Goal: Task Accomplishment & Management: Use online tool/utility

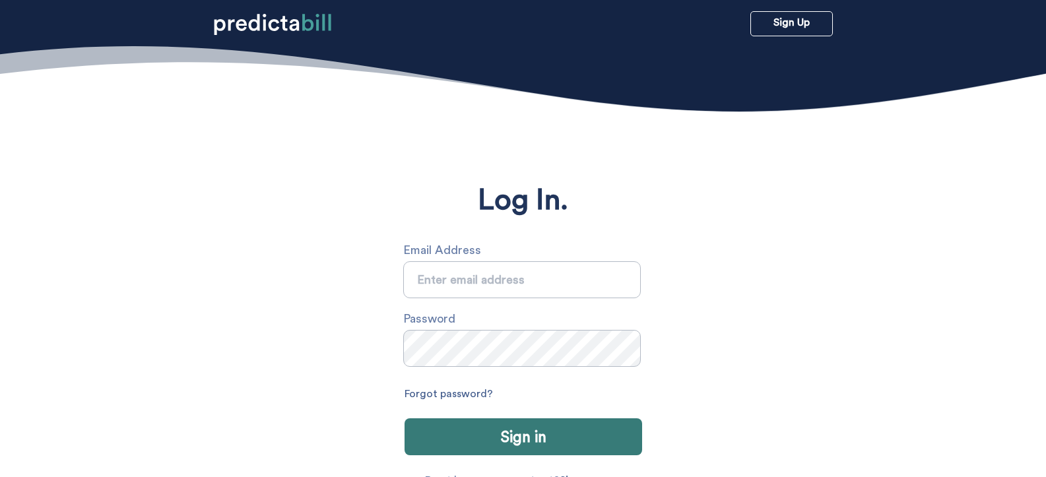
click at [466, 289] on input "text" at bounding box center [522, 279] width 238 height 37
click at [469, 284] on input "text" at bounding box center [522, 279] width 238 height 37
type input "julio.tassinari@99x.io"
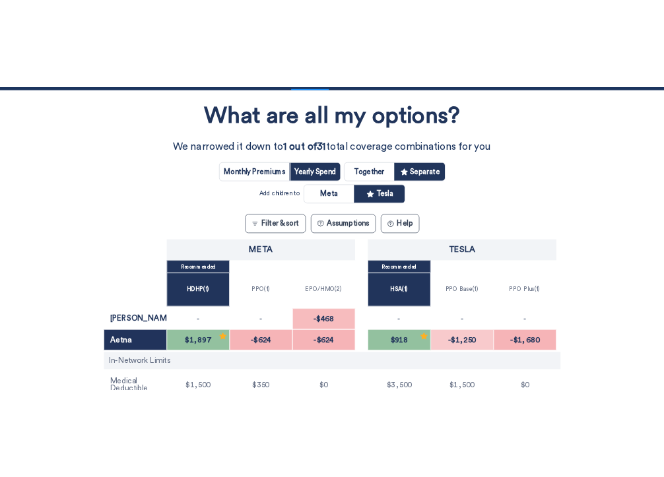
scroll to position [193, 0]
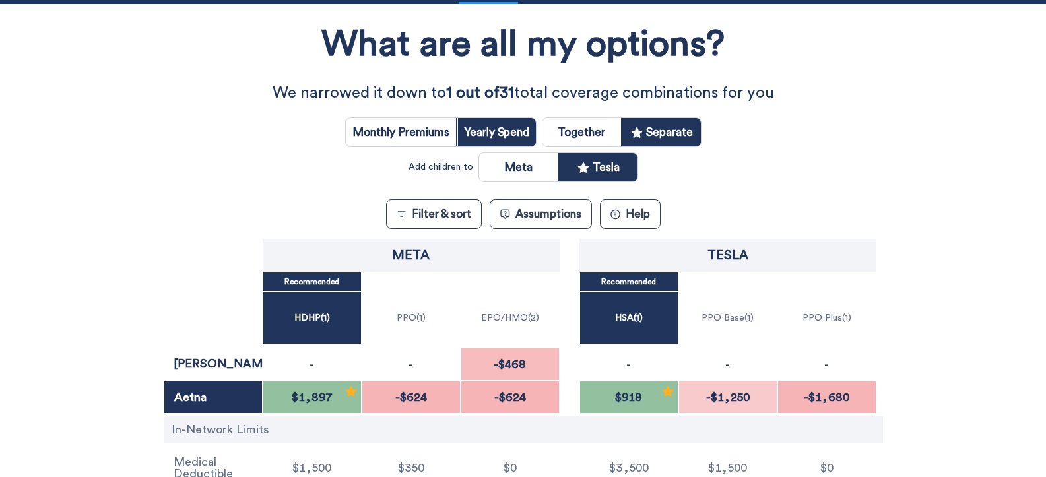
click at [743, 175] on div "What are all my options? We narrowed it down to 1 out of 31 total coverage comb…" at bounding box center [523, 280] width 942 height 538
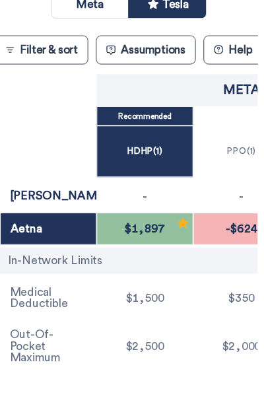
scroll to position [0, 0]
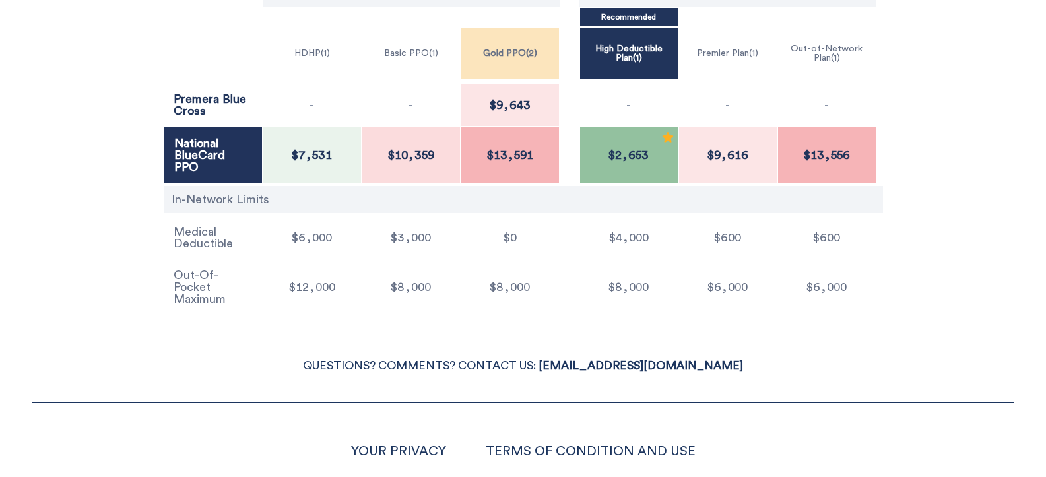
scroll to position [238, 0]
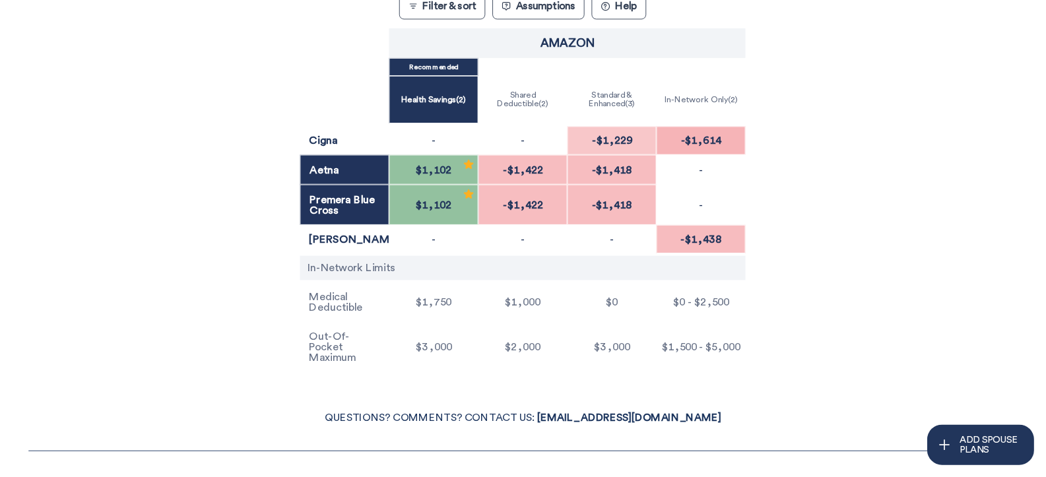
scroll to position [339, 0]
